Goal: Task Accomplishment & Management: Manage account settings

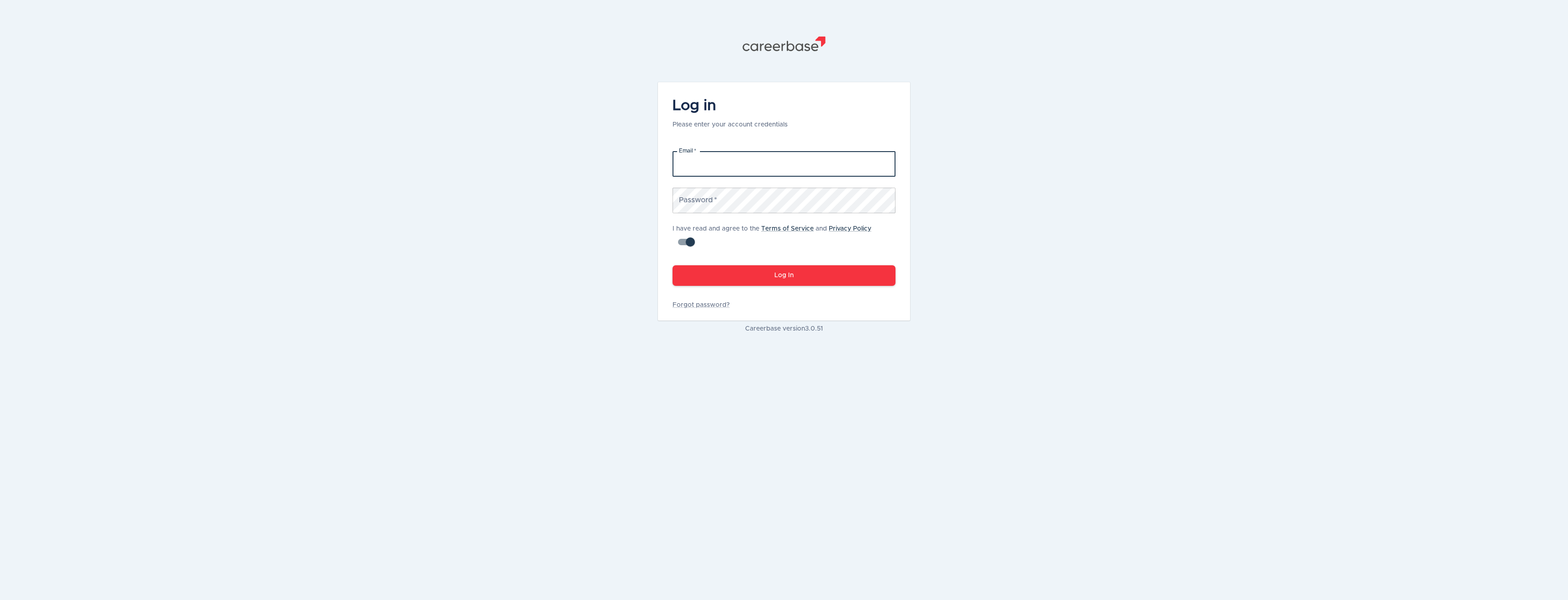
click at [800, 165] on input "Email   *" at bounding box center [784, 164] width 223 height 25
type input "[PERSON_NAME][EMAIL_ADDRESS][PERSON_NAME][DOMAIN_NAME]"
click at [692, 305] on link "Forgot password?" at bounding box center [784, 305] width 223 height 9
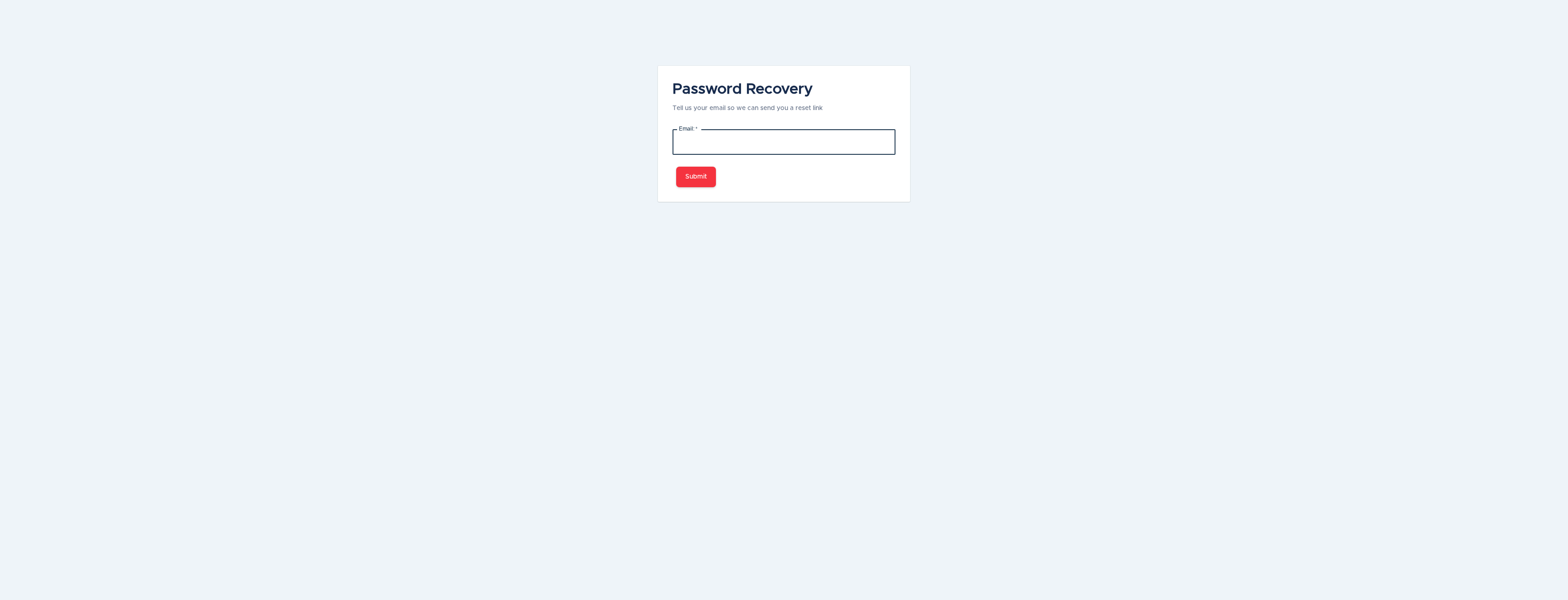
click at [725, 137] on input "Email:   *" at bounding box center [784, 142] width 223 height 25
type input "[PERSON_NAME][EMAIL_ADDRESS][PERSON_NAME][DOMAIN_NAME]"
click at [706, 171] on button "Submit" at bounding box center [696, 177] width 40 height 21
click at [829, 141] on input "[PERSON_NAME][EMAIL_ADDRESS][PERSON_NAME][DOMAIN_NAME]" at bounding box center [784, 142] width 223 height 25
